Goal: Task Accomplishment & Management: Use online tool/utility

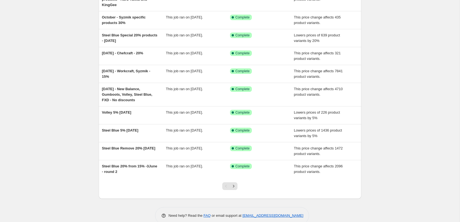
scroll to position [73, 0]
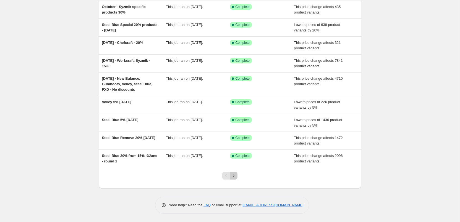
click at [235, 176] on icon "Next" at bounding box center [234, 176] width 6 height 6
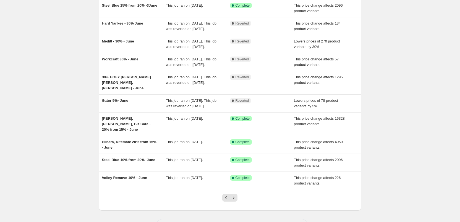
scroll to position [90, 0]
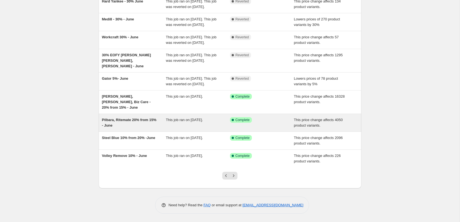
click at [131, 123] on div "Pilbara, Ritemate 20% from 15% - June" at bounding box center [134, 122] width 64 height 11
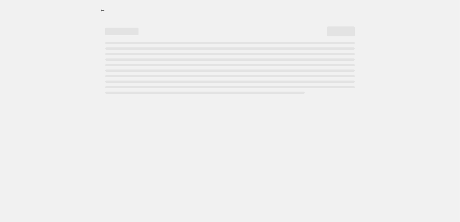
select select "pcap"
select select "no_change"
select select "vendor"
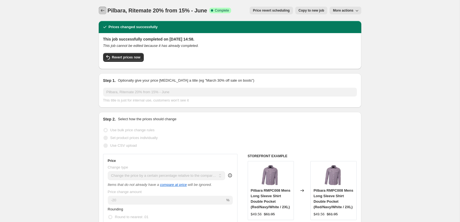
click at [102, 13] on icon "Price change jobs" at bounding box center [103, 11] width 6 height 6
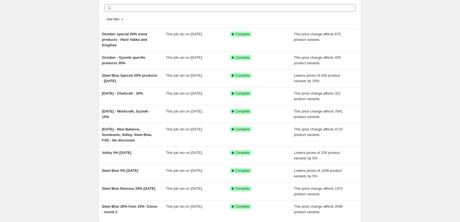
scroll to position [73, 0]
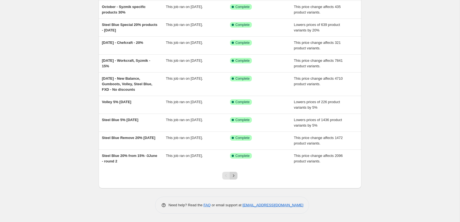
click at [237, 175] on button "Next" at bounding box center [233, 176] width 8 height 8
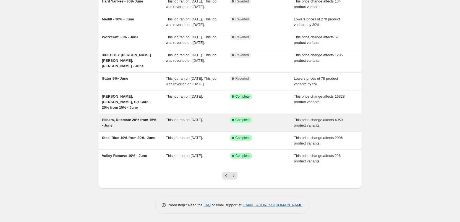
scroll to position [77, 0]
click at [118, 128] on span "Pilbara, Ritemate 20% from 15% - June" at bounding box center [129, 123] width 54 height 10
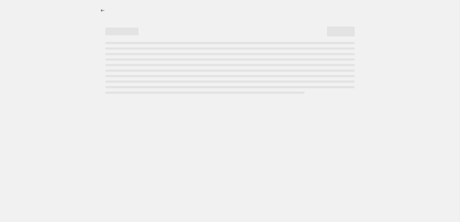
select select "pcap"
select select "no_change"
select select "vendor"
